Goal: Contribute content: Add original content to the website for others to see

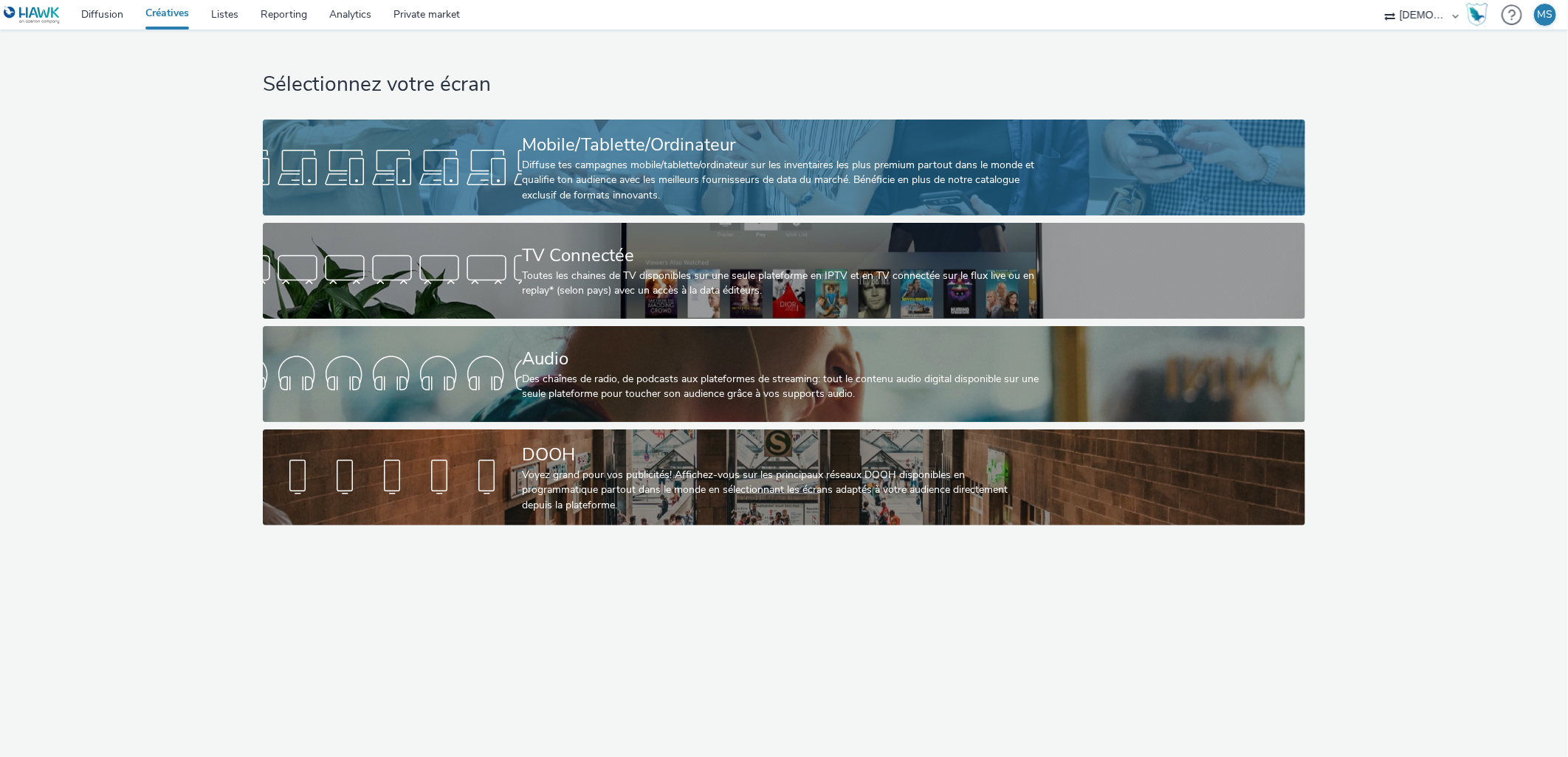
click at [557, 183] on div "Diffuse tes campagnes mobile/tablette/ordinateur sur les inventaires les plus p…" at bounding box center [781, 181] width 518 height 45
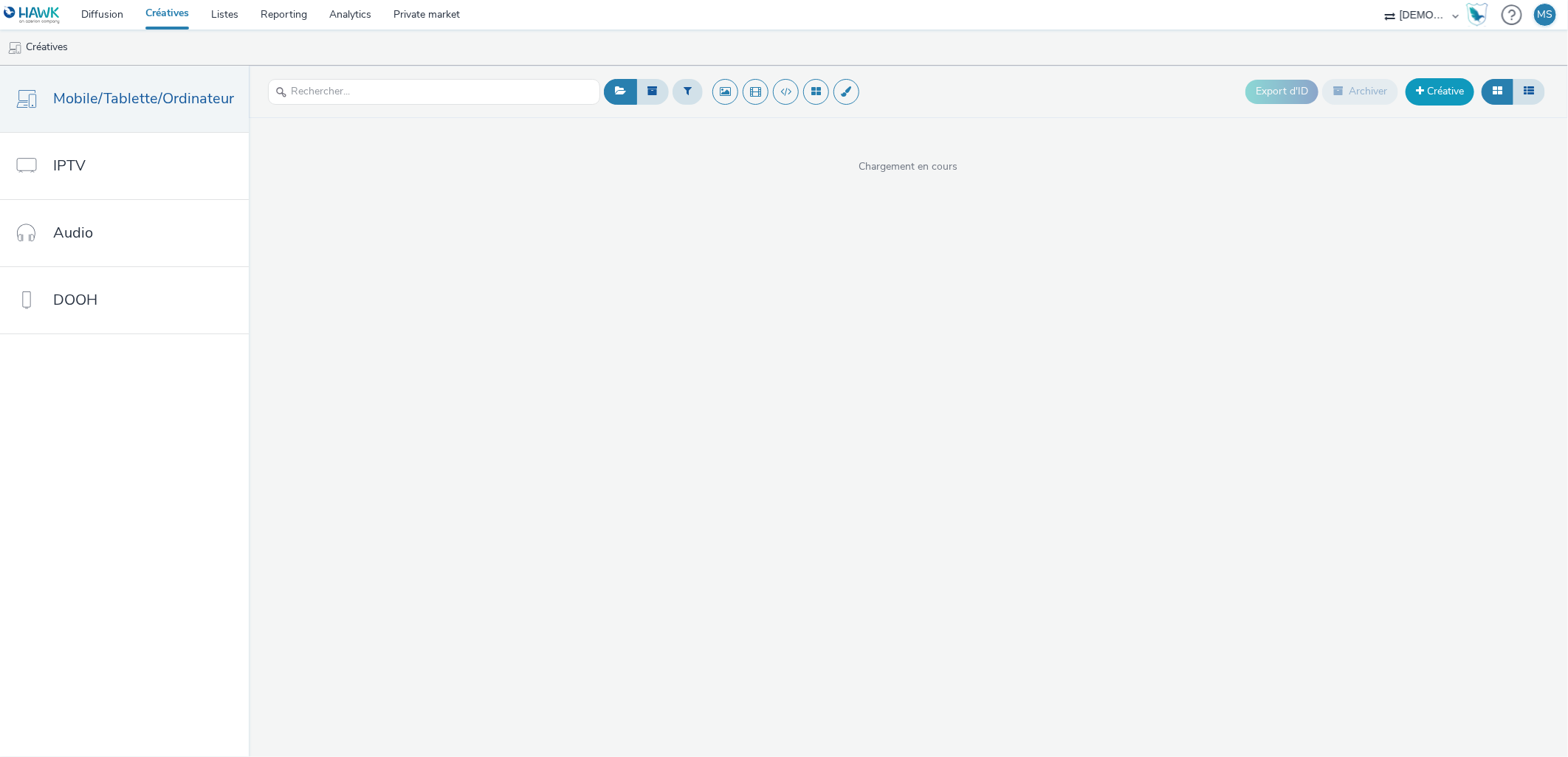
click at [1424, 81] on link "Créative" at bounding box center [1439, 91] width 69 height 27
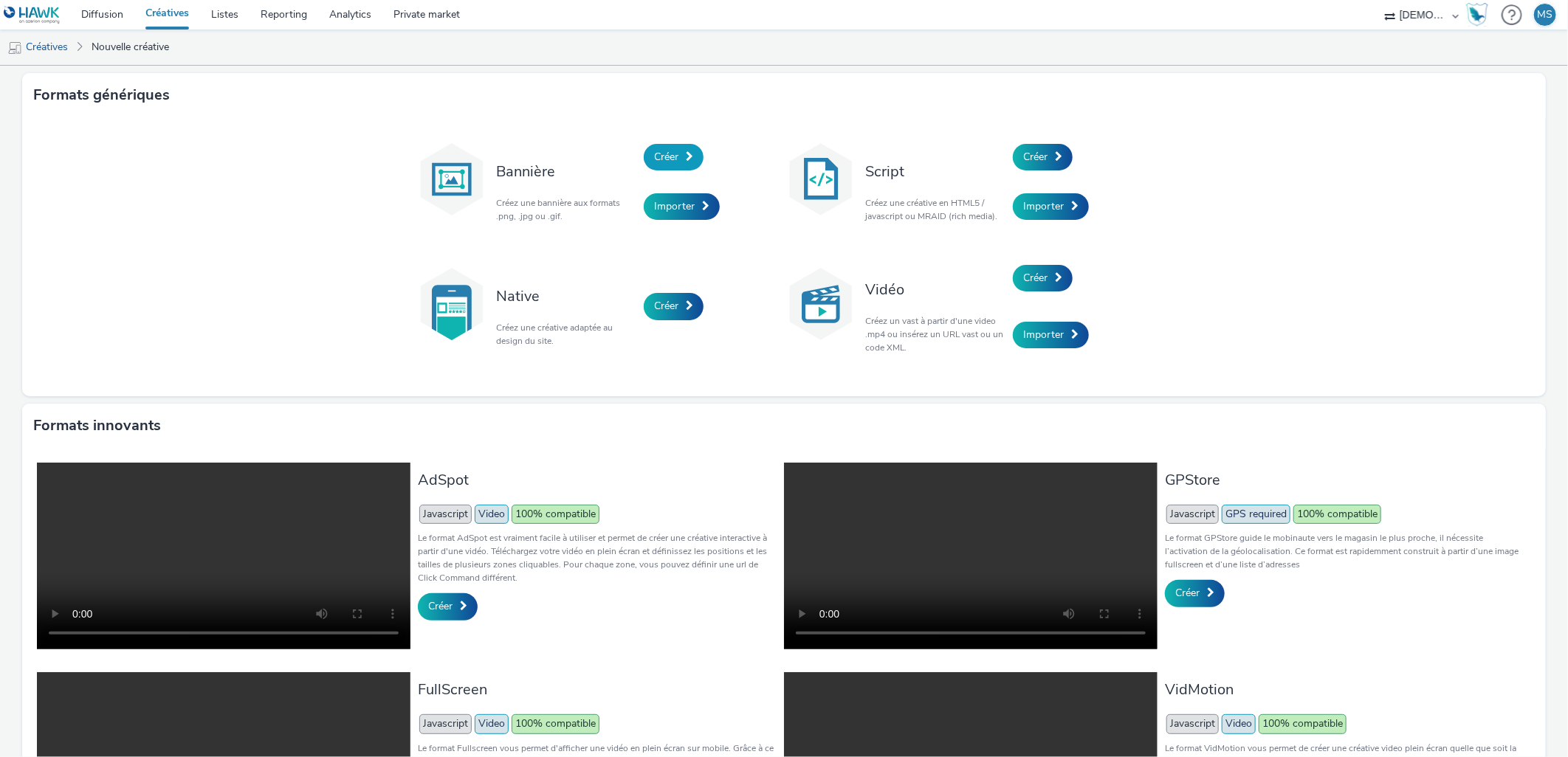
click at [644, 157] on link "Créer" at bounding box center [673, 157] width 60 height 27
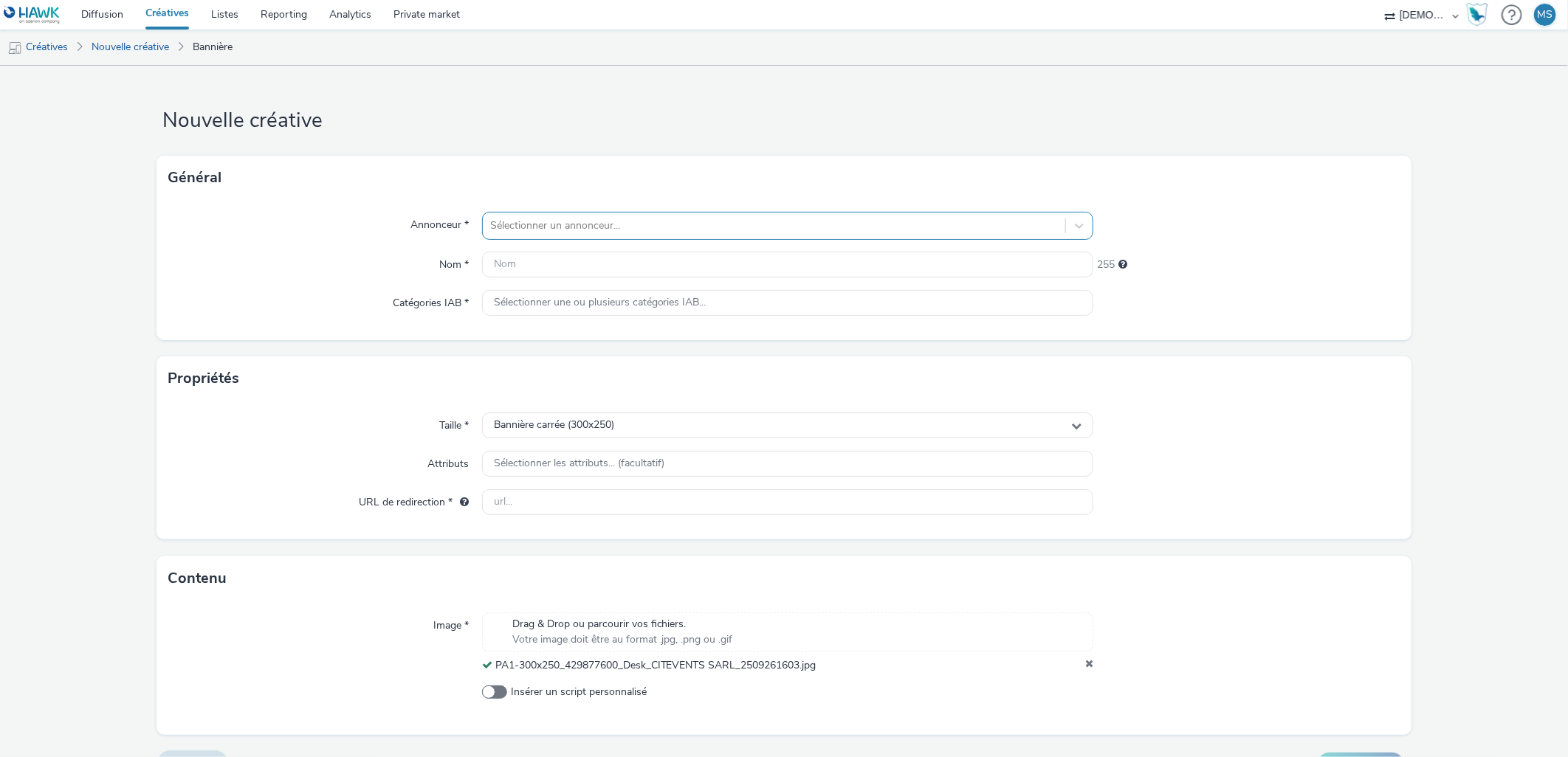
click at [523, 224] on div at bounding box center [774, 225] width 568 height 17
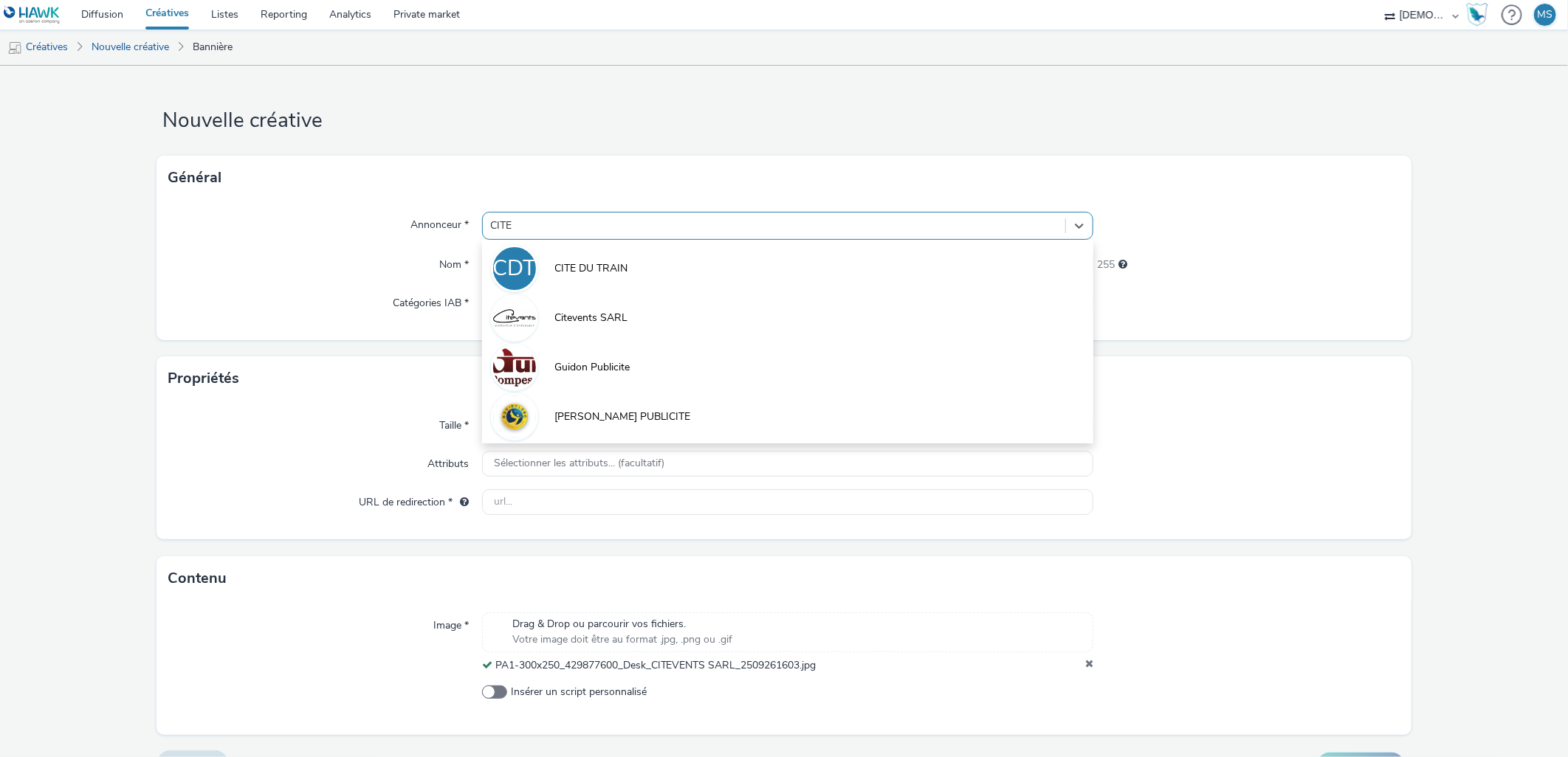
type input "CITE"
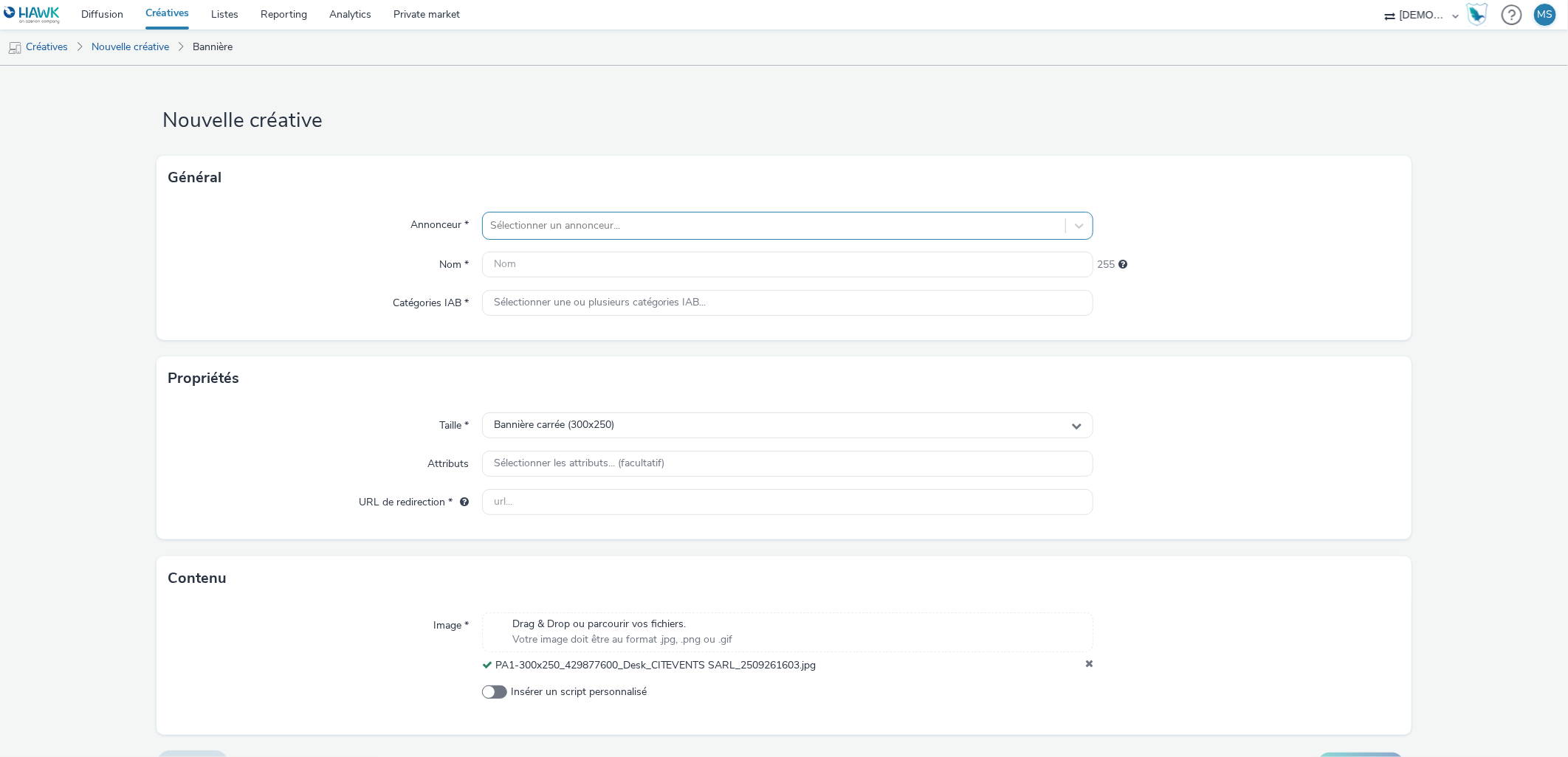
click at [620, 214] on div "Sélectionner un annonceur..." at bounding box center [774, 225] width 583 height 23
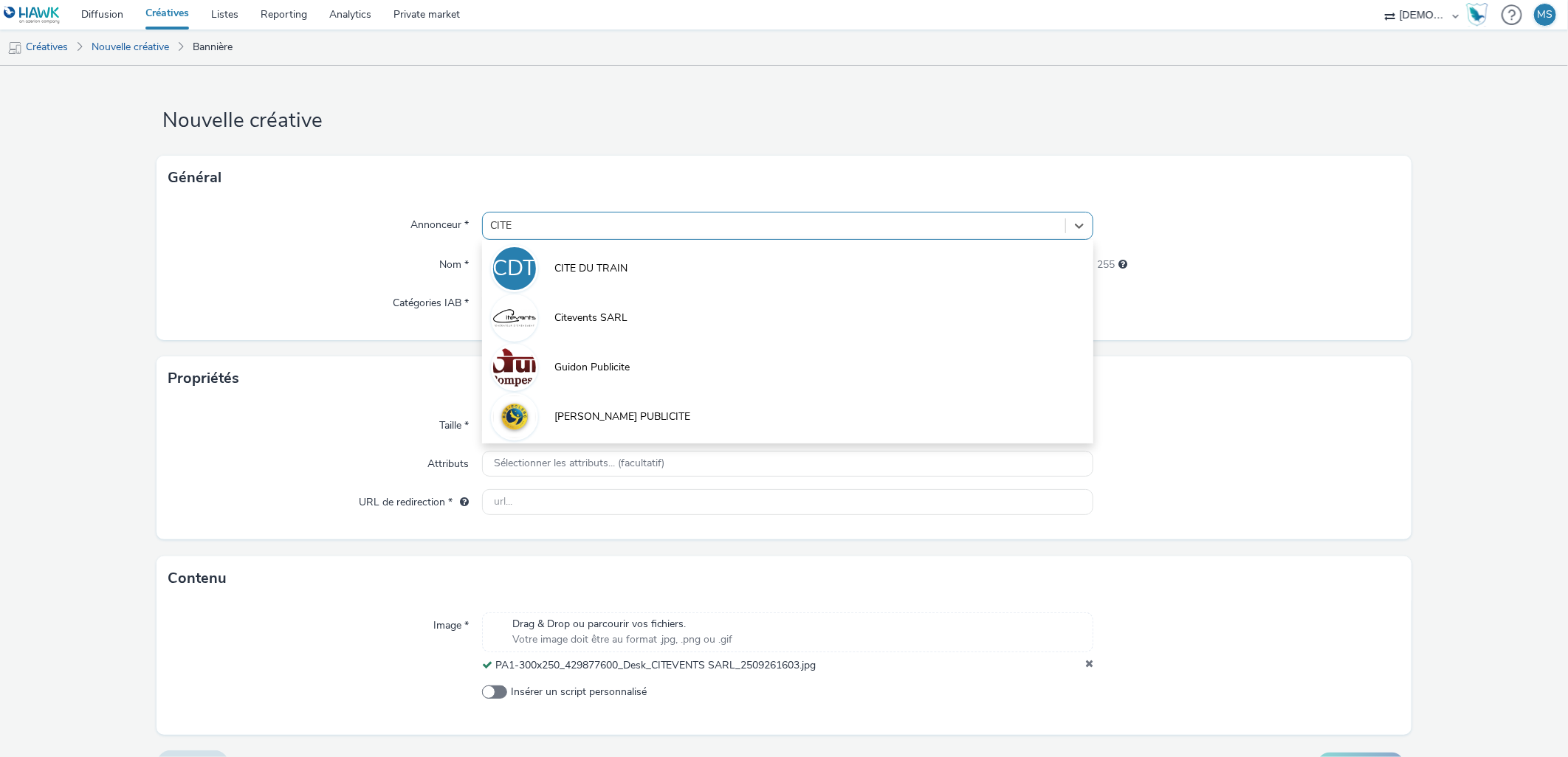
type input "CITEV"
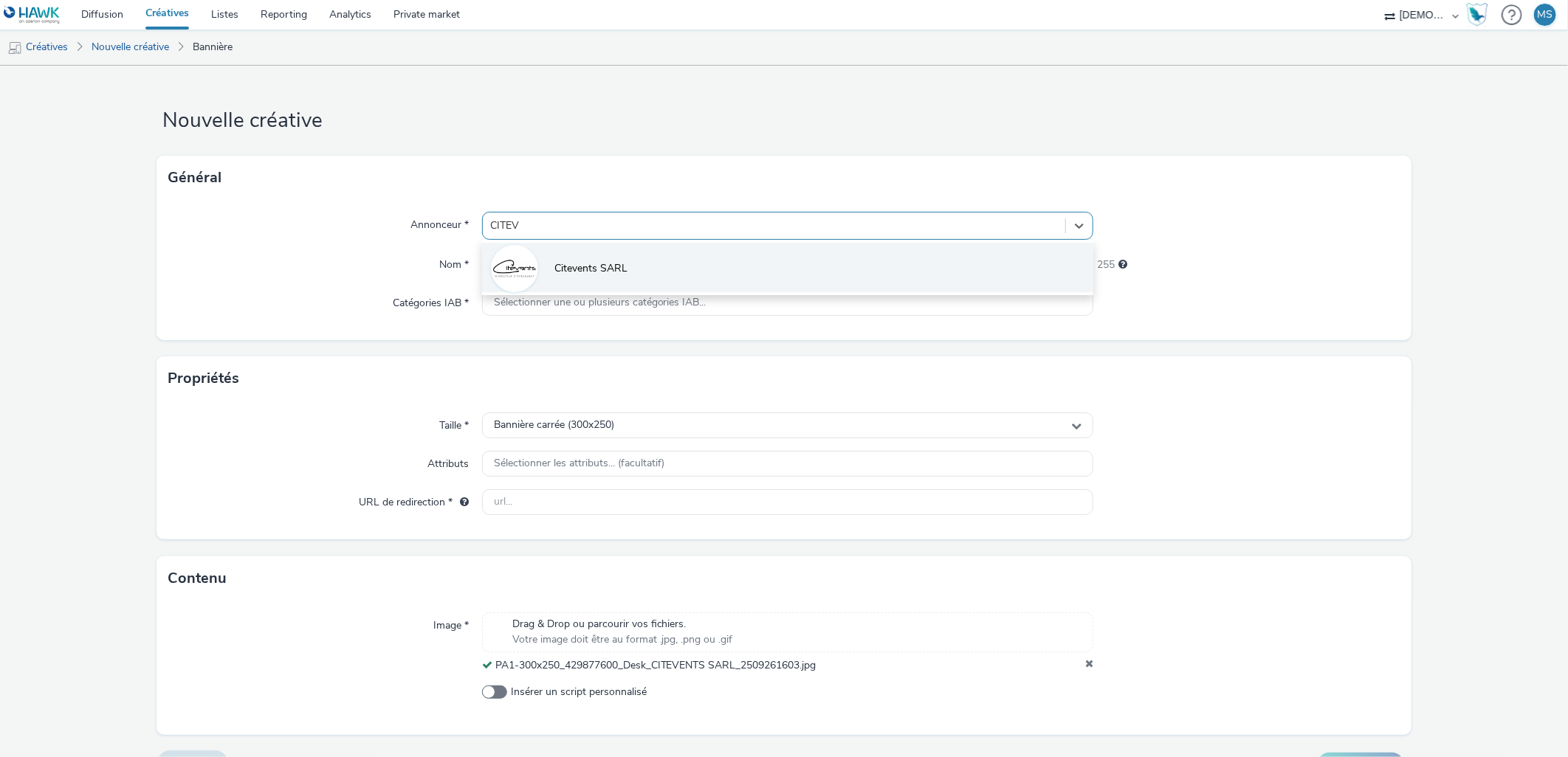
click at [592, 280] on li "Citevents SARL" at bounding box center [787, 267] width 612 height 50
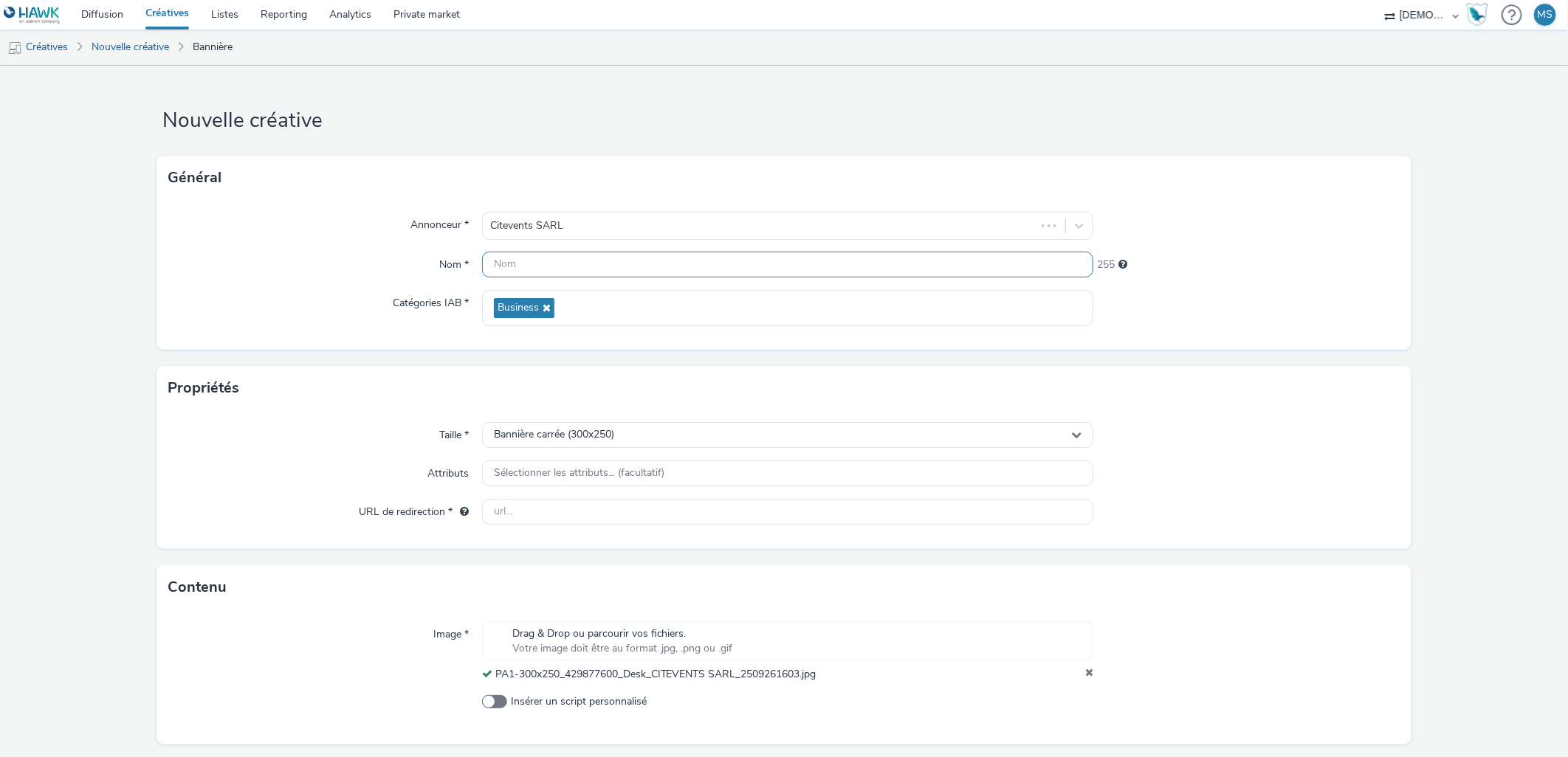
click at [580, 259] on input "text" at bounding box center [787, 265] width 612 height 26
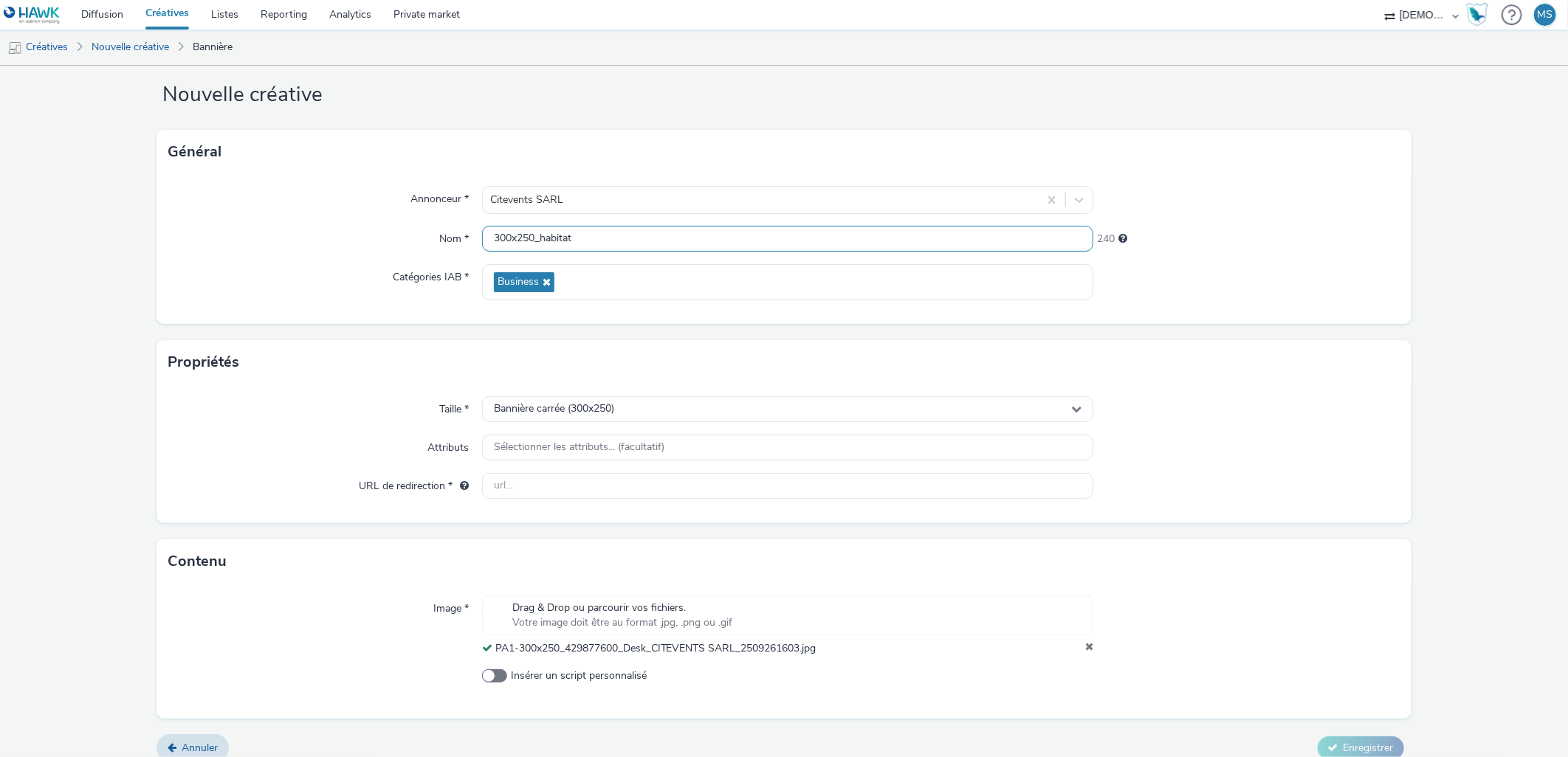
scroll to position [39, 0]
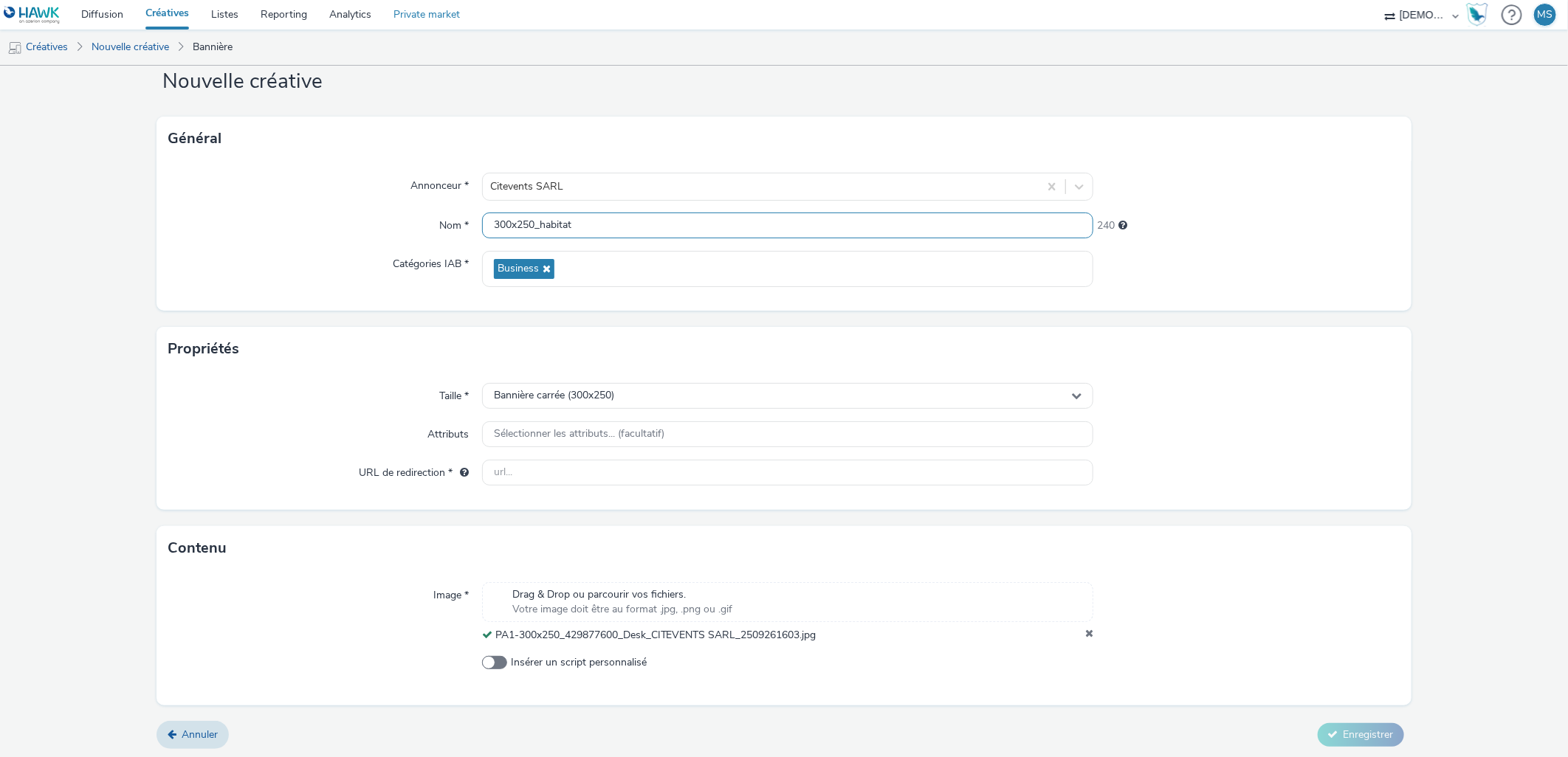
type input "300x250_habitat"
click at [623, 477] on input "text" at bounding box center [787, 472] width 612 height 26
paste input "[URL][DOMAIN_NAME]"
type input "[URL][DOMAIN_NAME]"
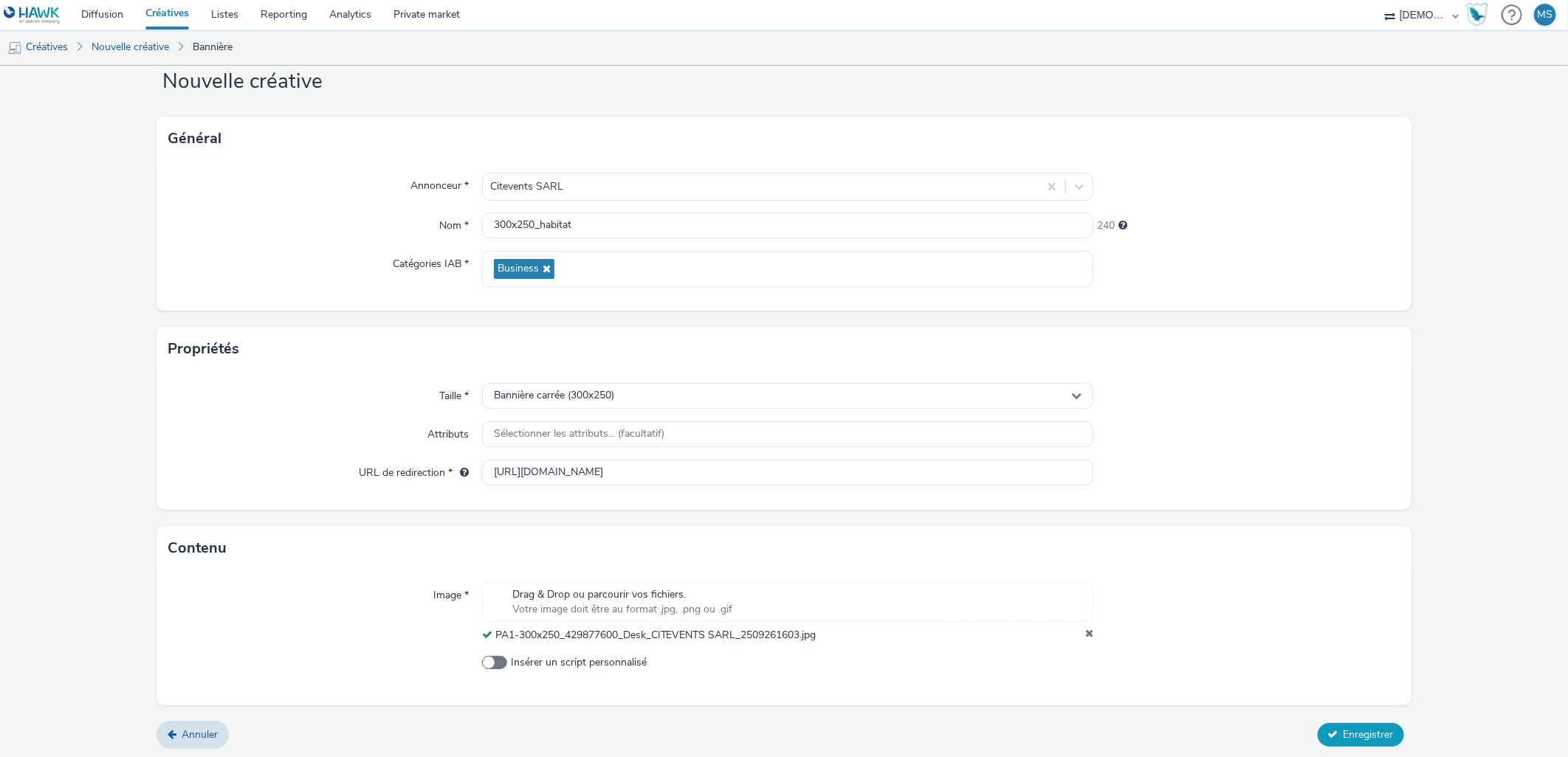
click at [1357, 736] on span "Enregistrer" at bounding box center [1369, 734] width 50 height 14
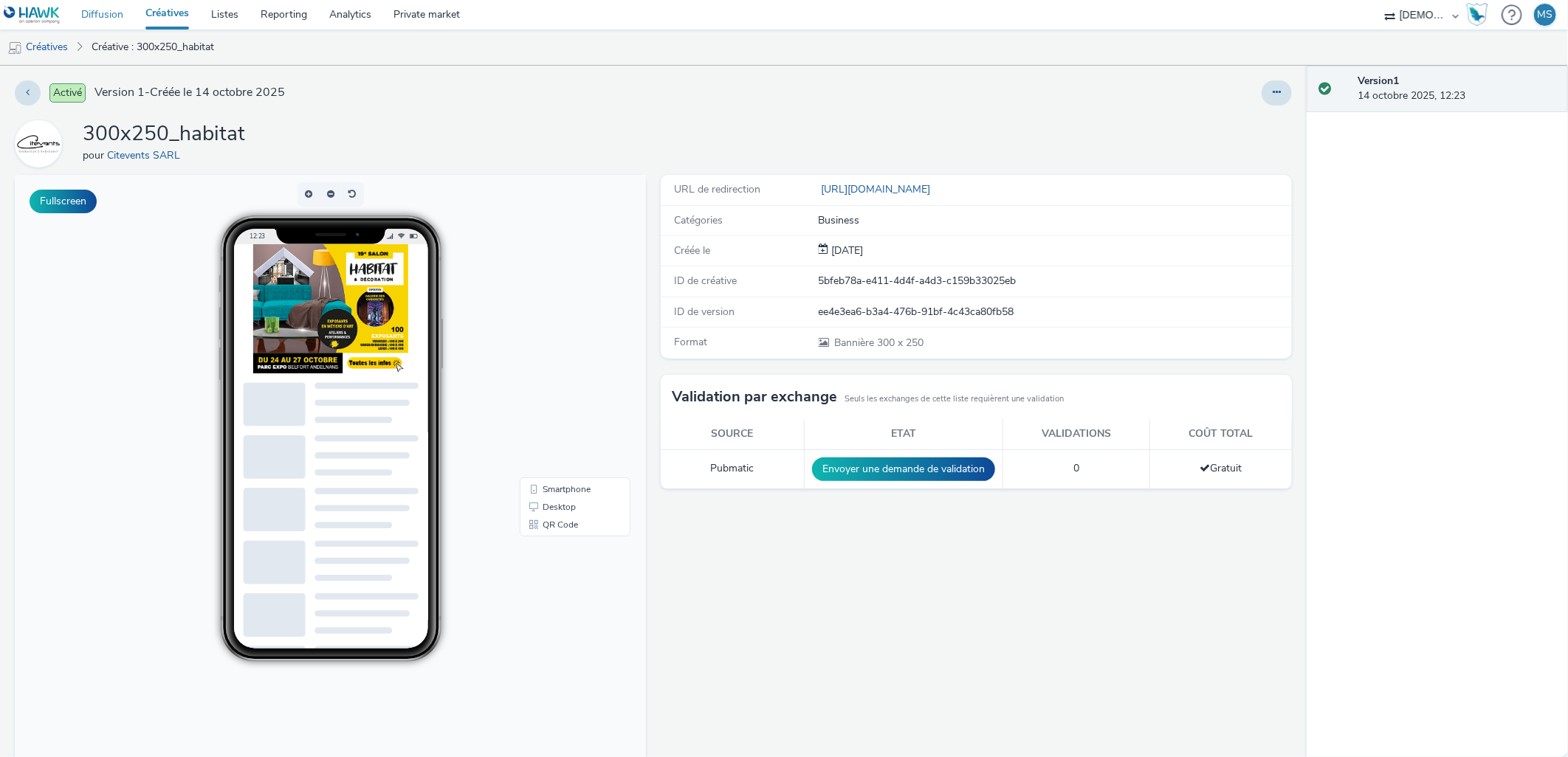
click at [97, 21] on link "Diffusion" at bounding box center [103, 15] width 64 height 30
